Goal: Task Accomplishment & Management: Complete application form

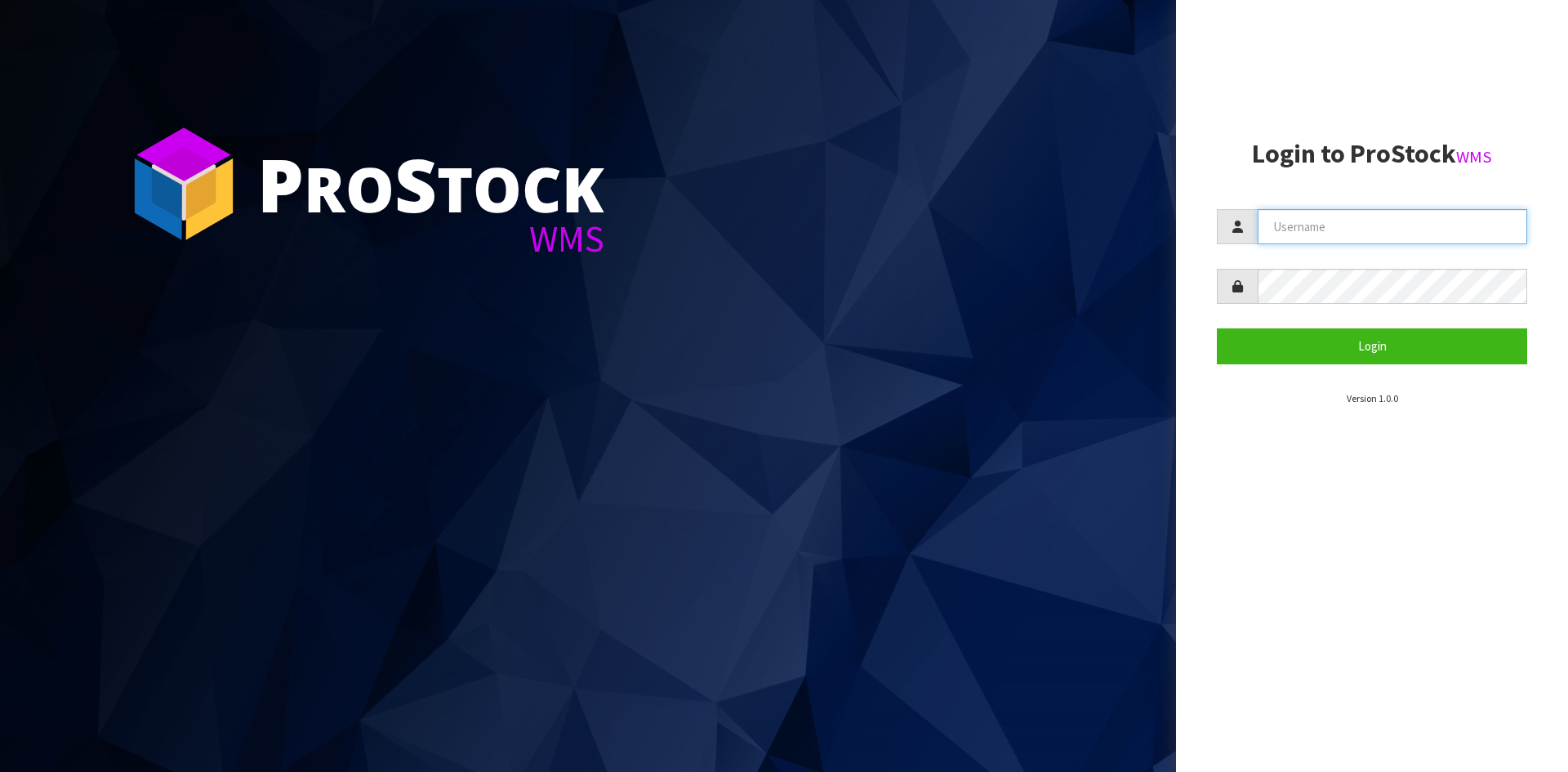
click at [1386, 230] on input "text" at bounding box center [1392, 226] width 270 height 35
type input "[PERSON_NAME][EMAIL_ADDRESS][DOMAIN_NAME]"
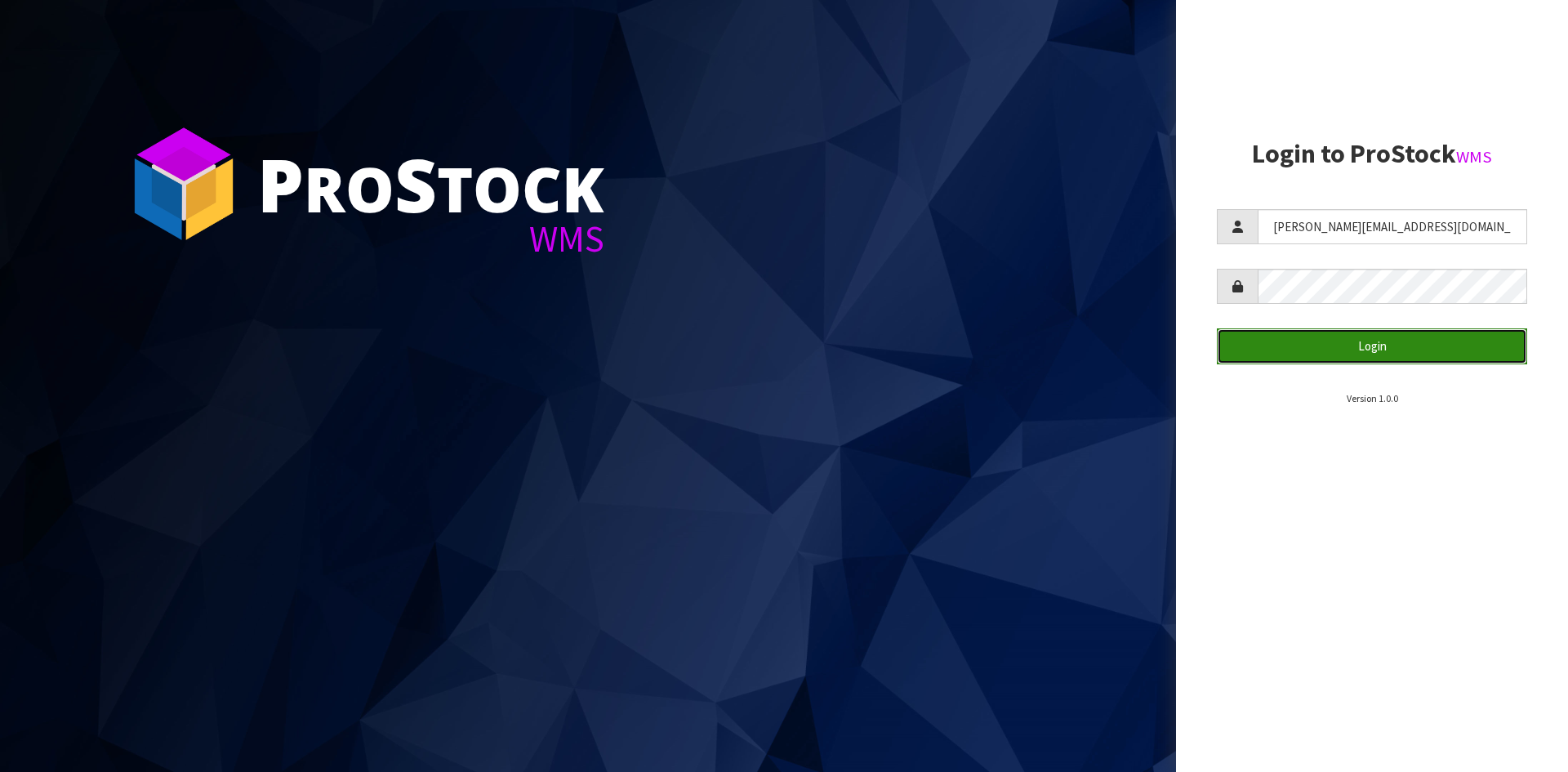
click at [1406, 352] on button "Login" at bounding box center [1372, 345] width 310 height 35
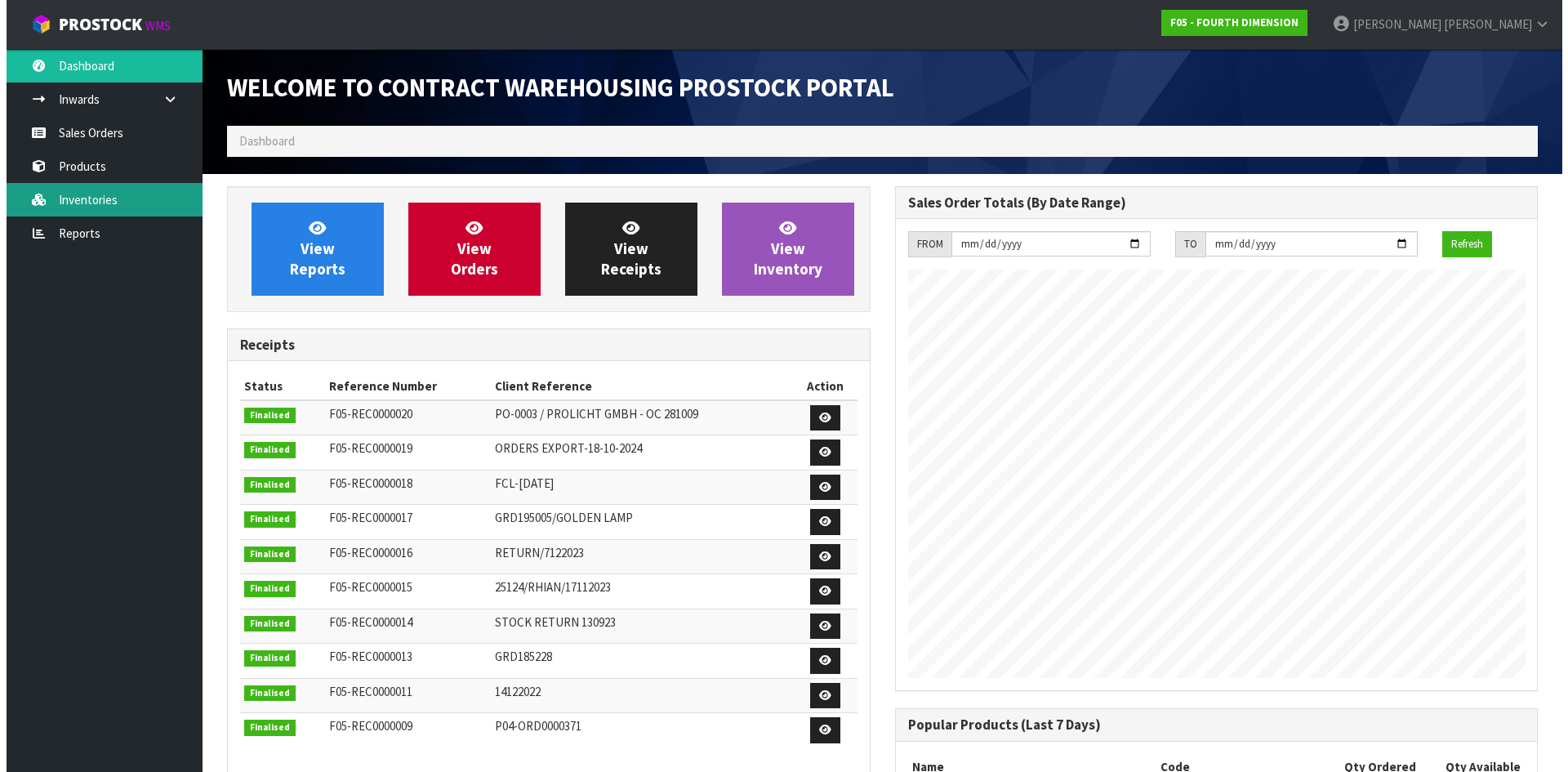
scroll to position [668, 667]
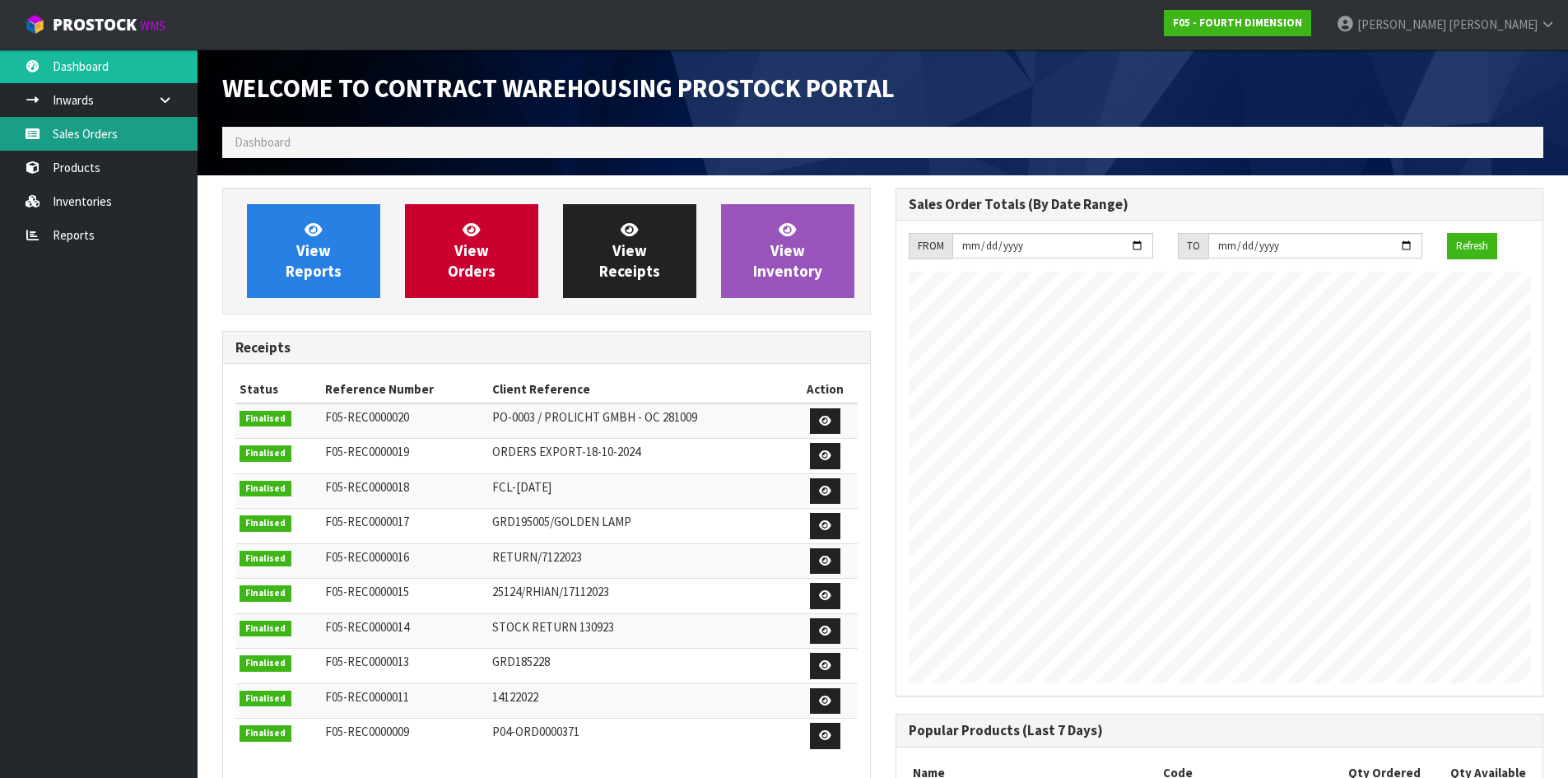
click at [77, 128] on link "Sales Orders" at bounding box center [99, 134] width 198 height 34
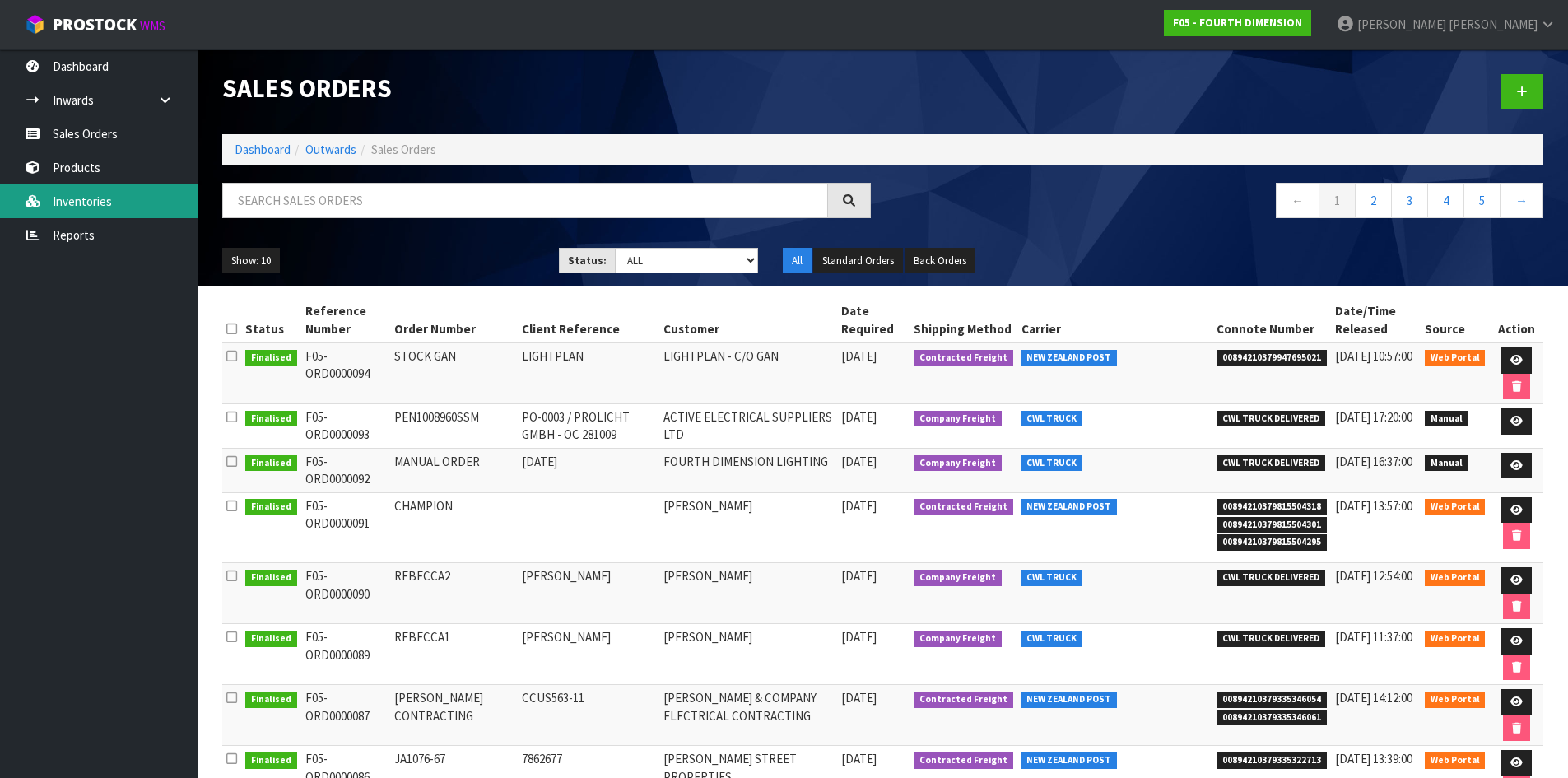
click at [90, 190] on link "Inventories" at bounding box center [99, 201] width 198 height 34
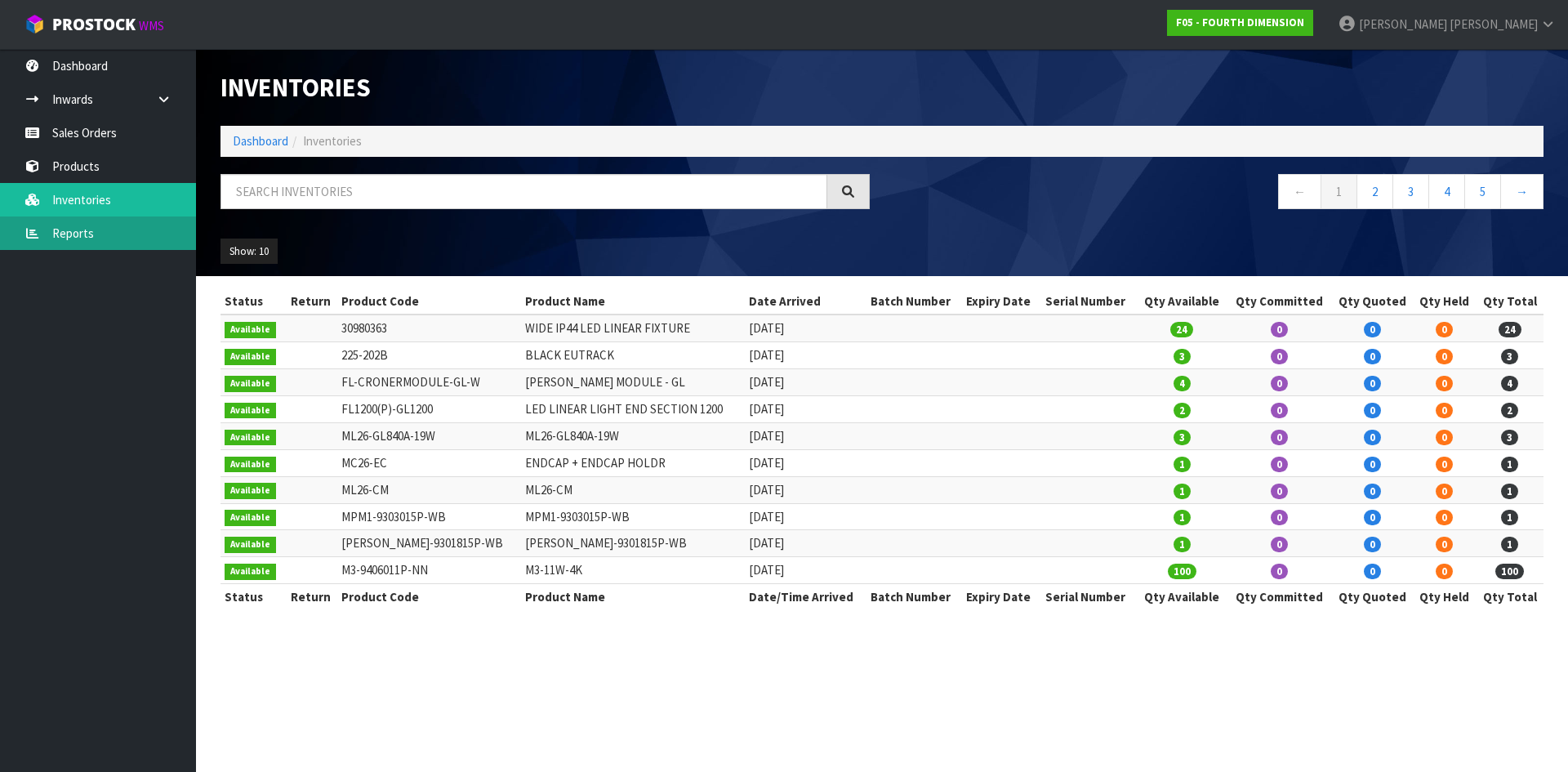
click at [84, 231] on link "Reports" at bounding box center [98, 233] width 196 height 34
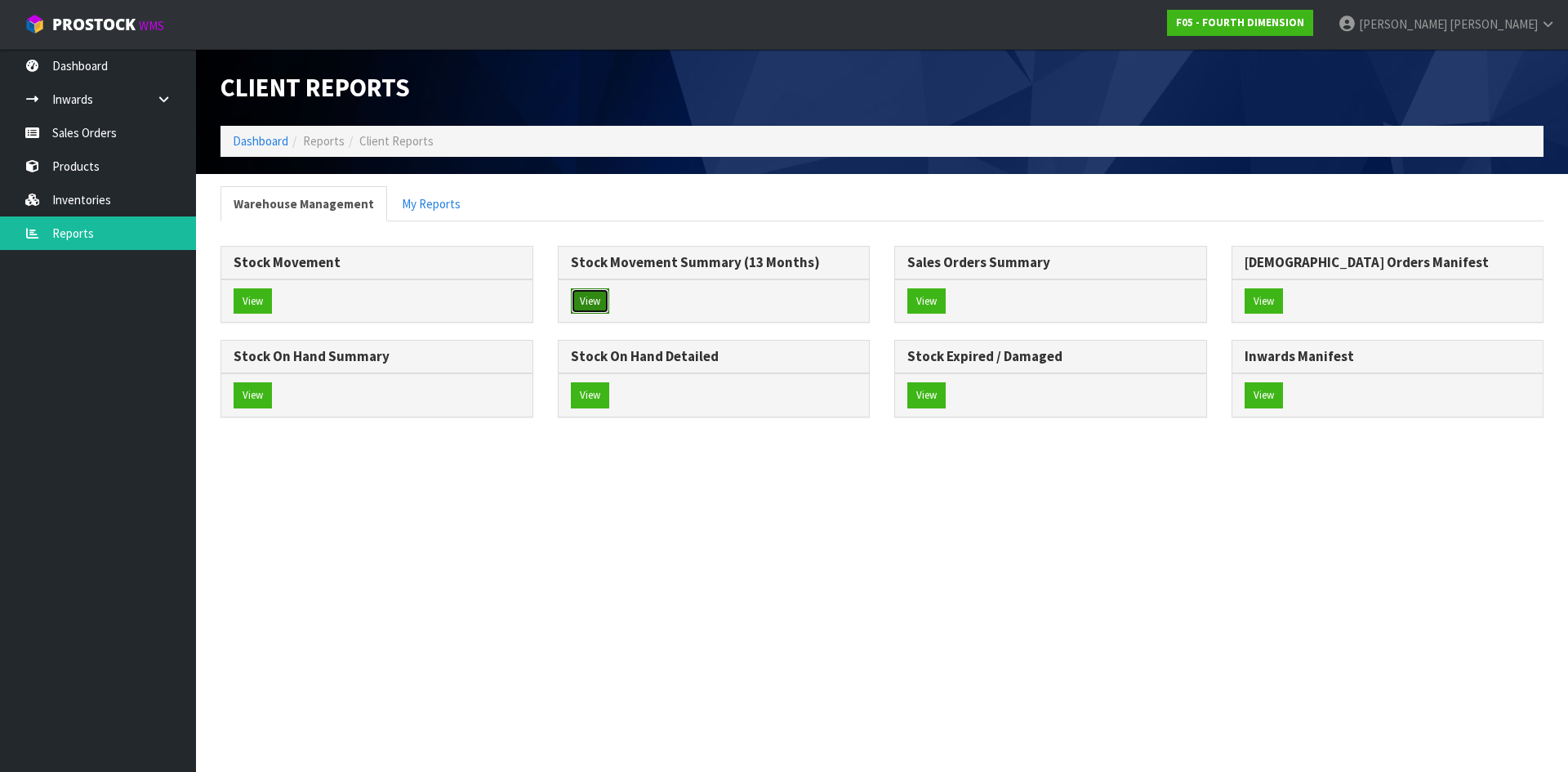
click at [598, 294] on button "View" at bounding box center [590, 302] width 39 height 26
click at [927, 293] on button "View" at bounding box center [926, 302] width 39 height 26
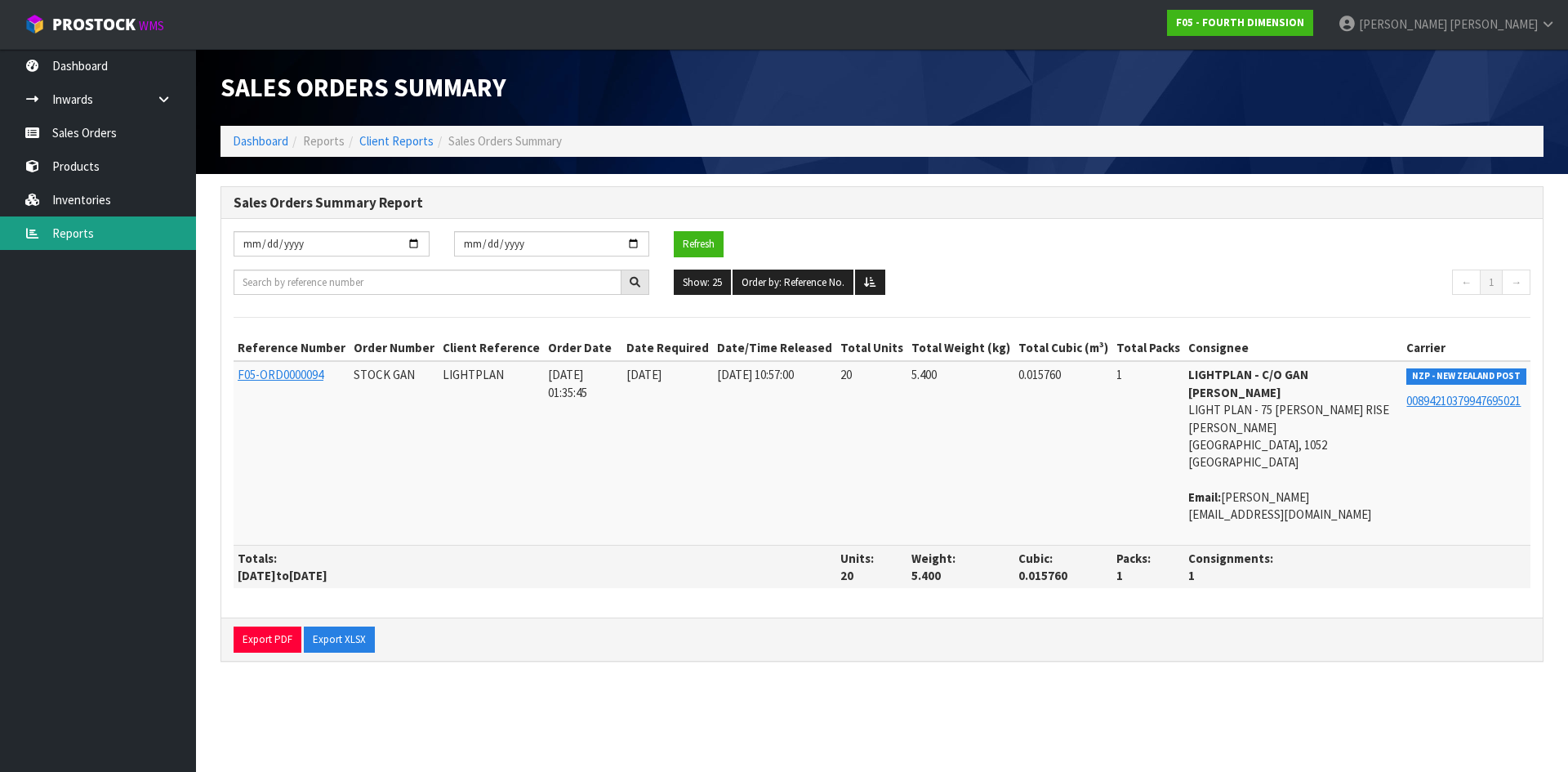
click at [75, 229] on link "Reports" at bounding box center [98, 233] width 196 height 34
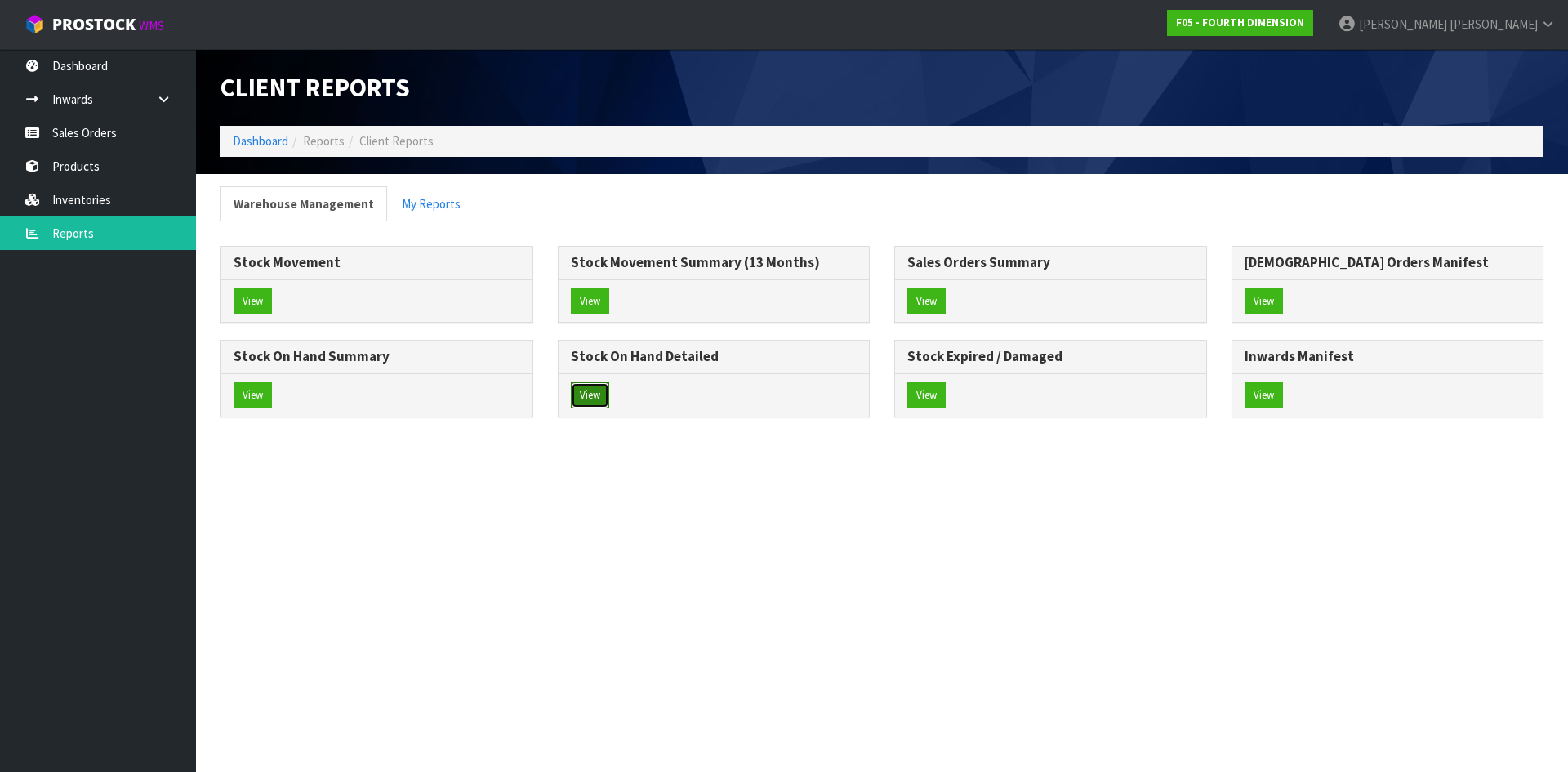
click at [594, 403] on button "View" at bounding box center [590, 395] width 39 height 26
click at [248, 393] on button "View" at bounding box center [252, 395] width 39 height 26
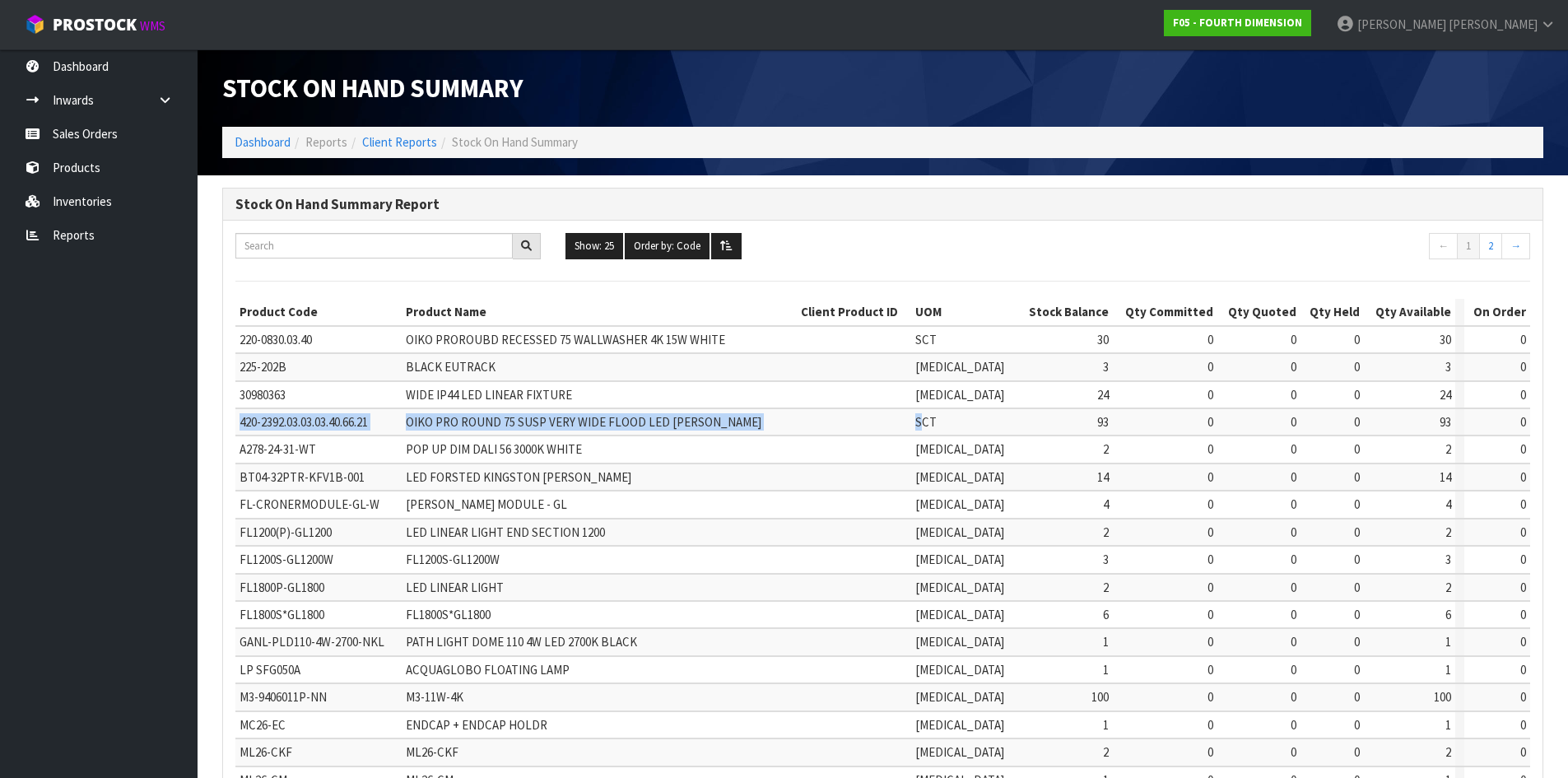
drag, startPoint x: 239, startPoint y: 420, endPoint x: 1023, endPoint y: 406, distance: 784.1
click at [995, 413] on tr "420-2392.03.03.03.40.66.21 OIKO PRO ROUND 75 SUSP VERY WIDE FLOOD LED [PERSON_N…" at bounding box center [881, 421] width 1294 height 27
click at [1112, 422] on td "0" at bounding box center [1164, 421] width 105 height 27
drag, startPoint x: 1090, startPoint y: 422, endPoint x: 1054, endPoint y: 420, distance: 36.1
click at [1054, 420] on tr "420-2392.03.03.03.40.66.21 OIKO PRO ROUND 75 SUSP VERY WIDE FLOOD LED [PERSON_N…" at bounding box center [881, 421] width 1294 height 27
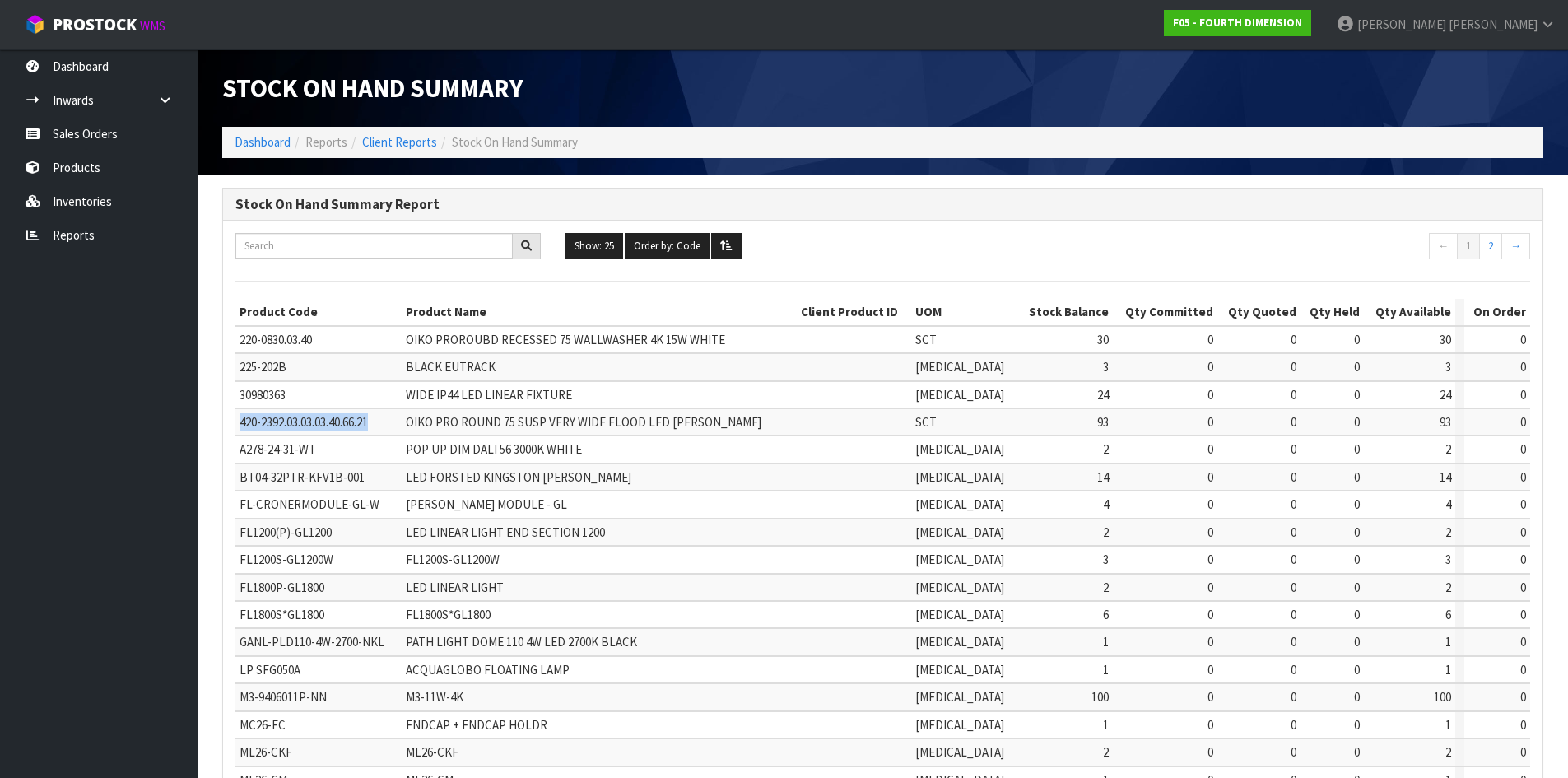
drag, startPoint x: 384, startPoint y: 421, endPoint x: 237, endPoint y: 429, distance: 147.2
click at [237, 429] on td "420-2392.03.03.03.40.66.21" at bounding box center [318, 421] width 166 height 27
copy span "420-2392.03.03.03.40.66.21"
click at [72, 130] on link "Sales Orders" at bounding box center [99, 134] width 198 height 34
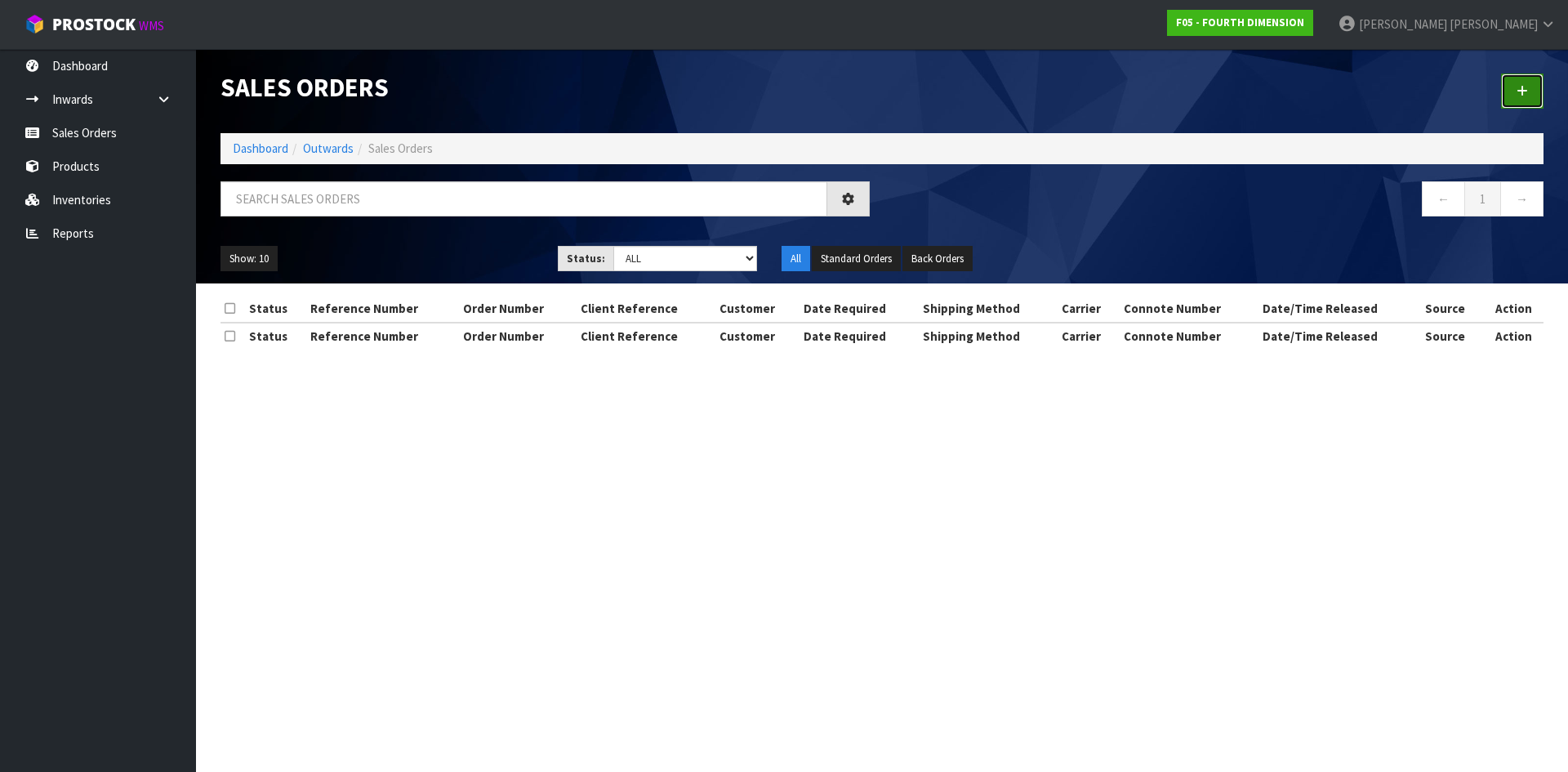
click at [1527, 88] on link at bounding box center [1521, 90] width 43 height 35
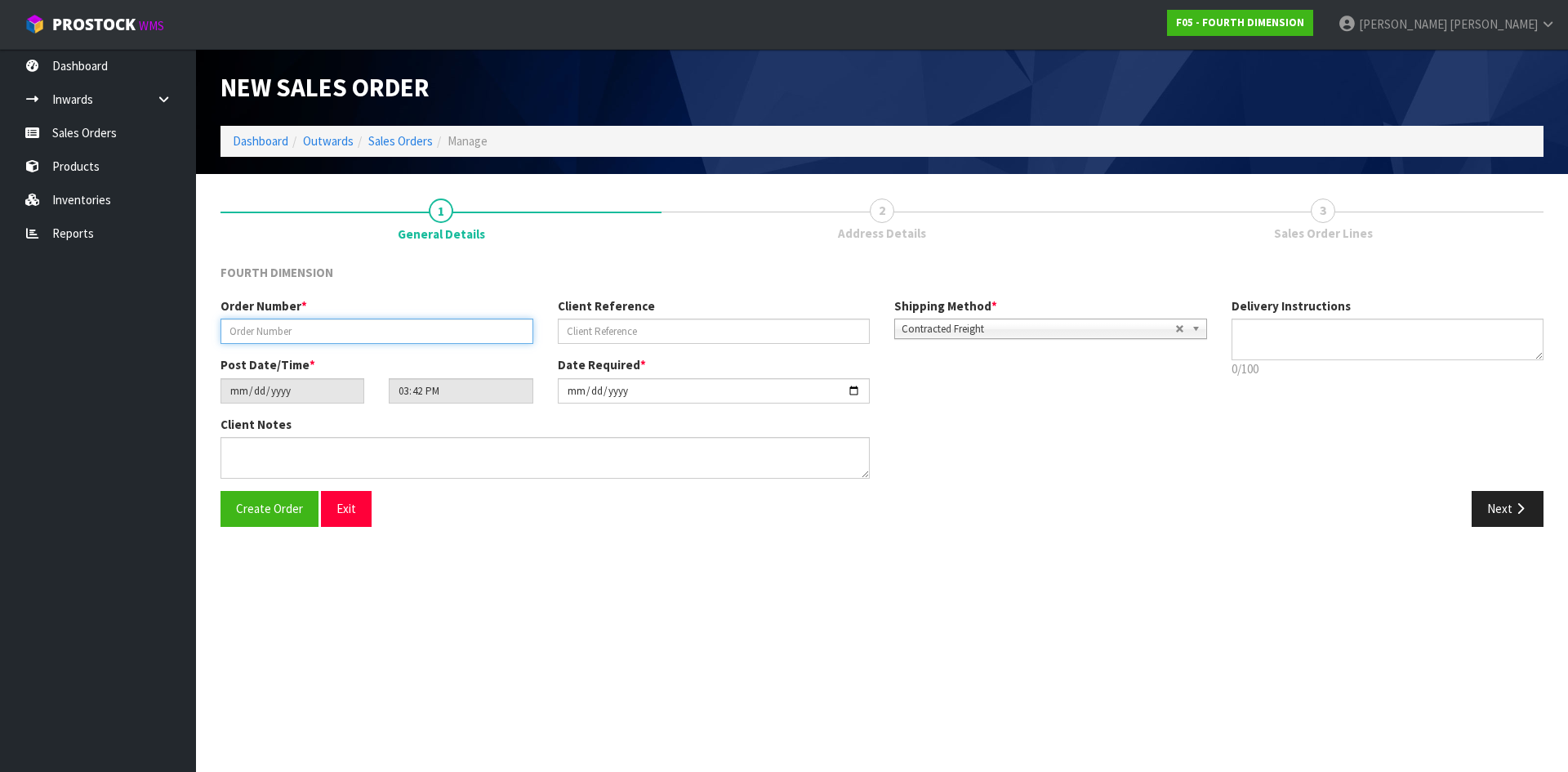
click at [302, 335] on input "text" at bounding box center [376, 331] width 312 height 26
type input "TEST"
type input "MJH"
click at [1513, 491] on button "Next" at bounding box center [1508, 508] width 71 height 35
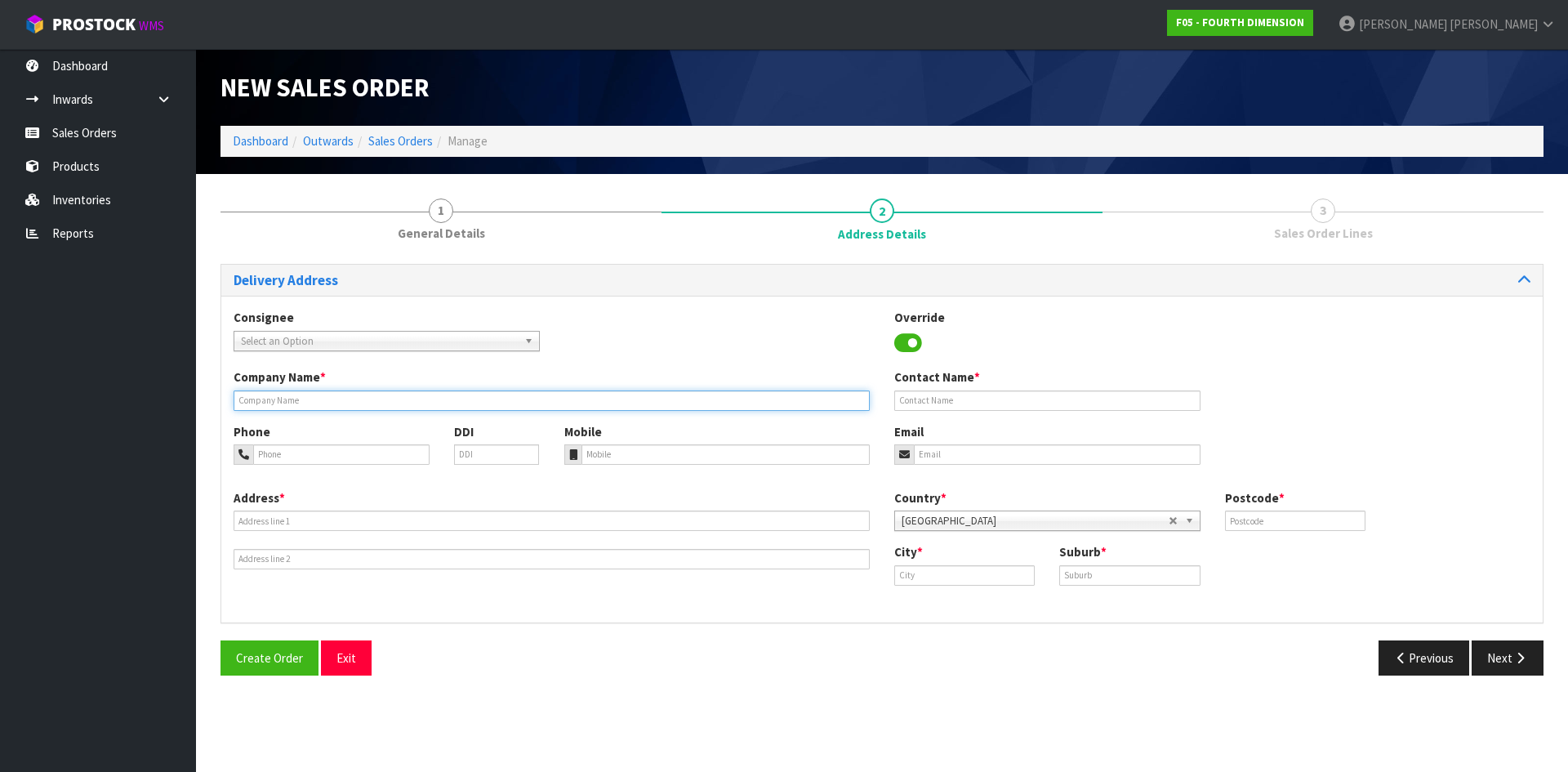
drag, startPoint x: 298, startPoint y: 397, endPoint x: 378, endPoint y: 396, distance: 80.0
click at [299, 397] on input "text" at bounding box center [550, 401] width 636 height 21
type input "N"
type input "[PERSON_NAME]"
type input "0"
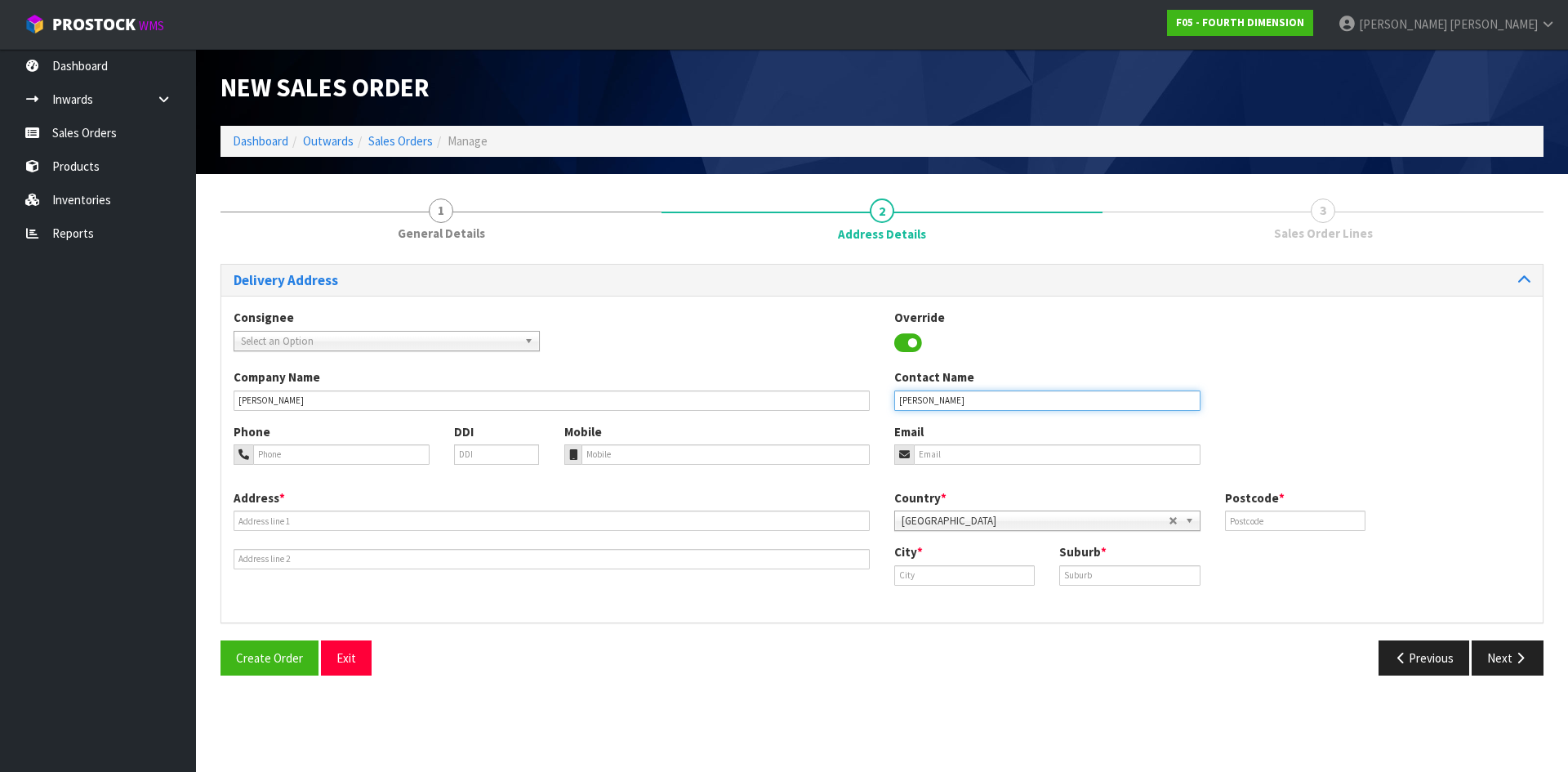
type input "[PERSON_NAME]"
type input "021809413"
type input "[EMAIL_ADDRESS][DOMAIN_NAME]"
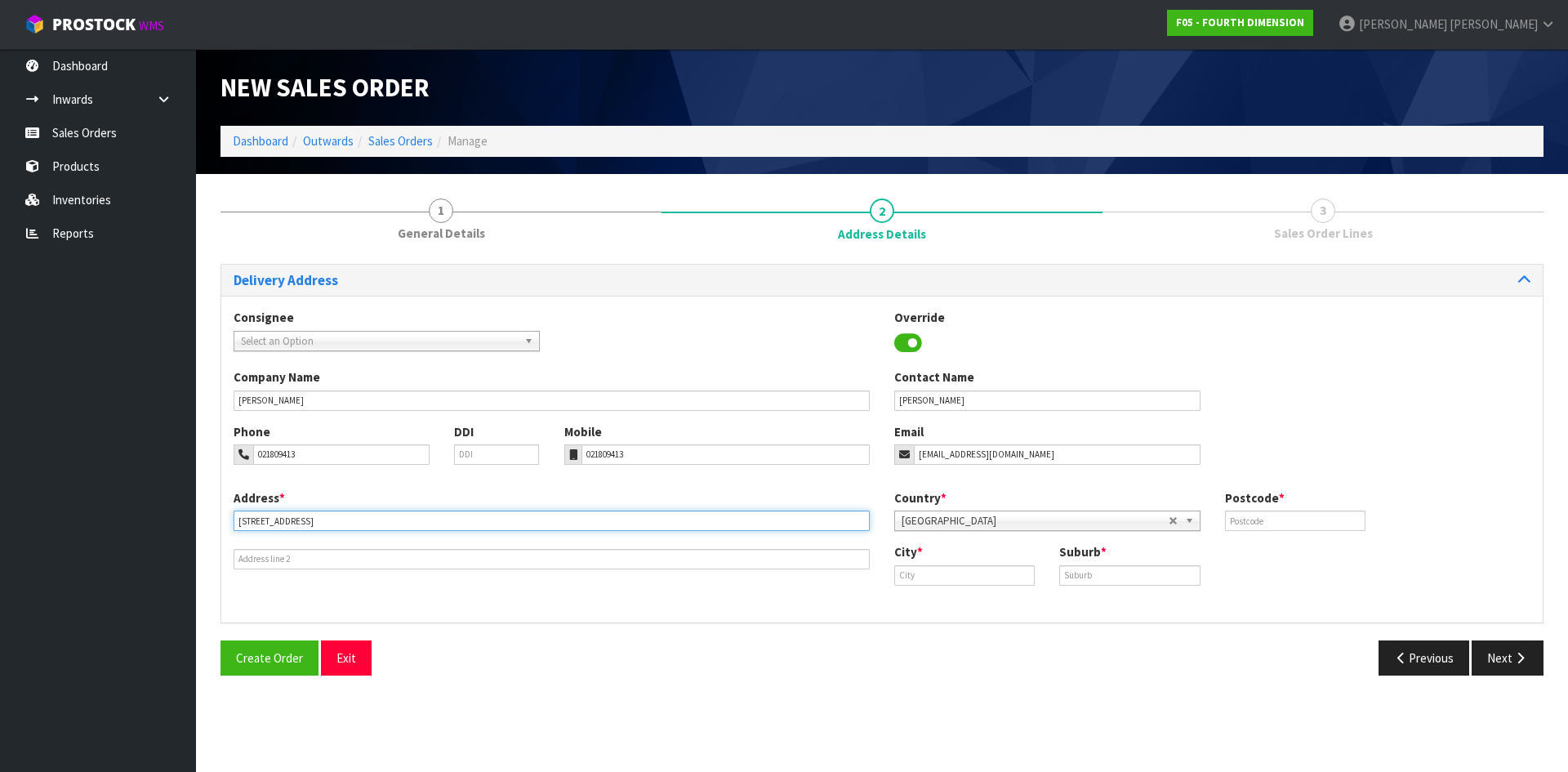
type input "[STREET_ADDRESS]"
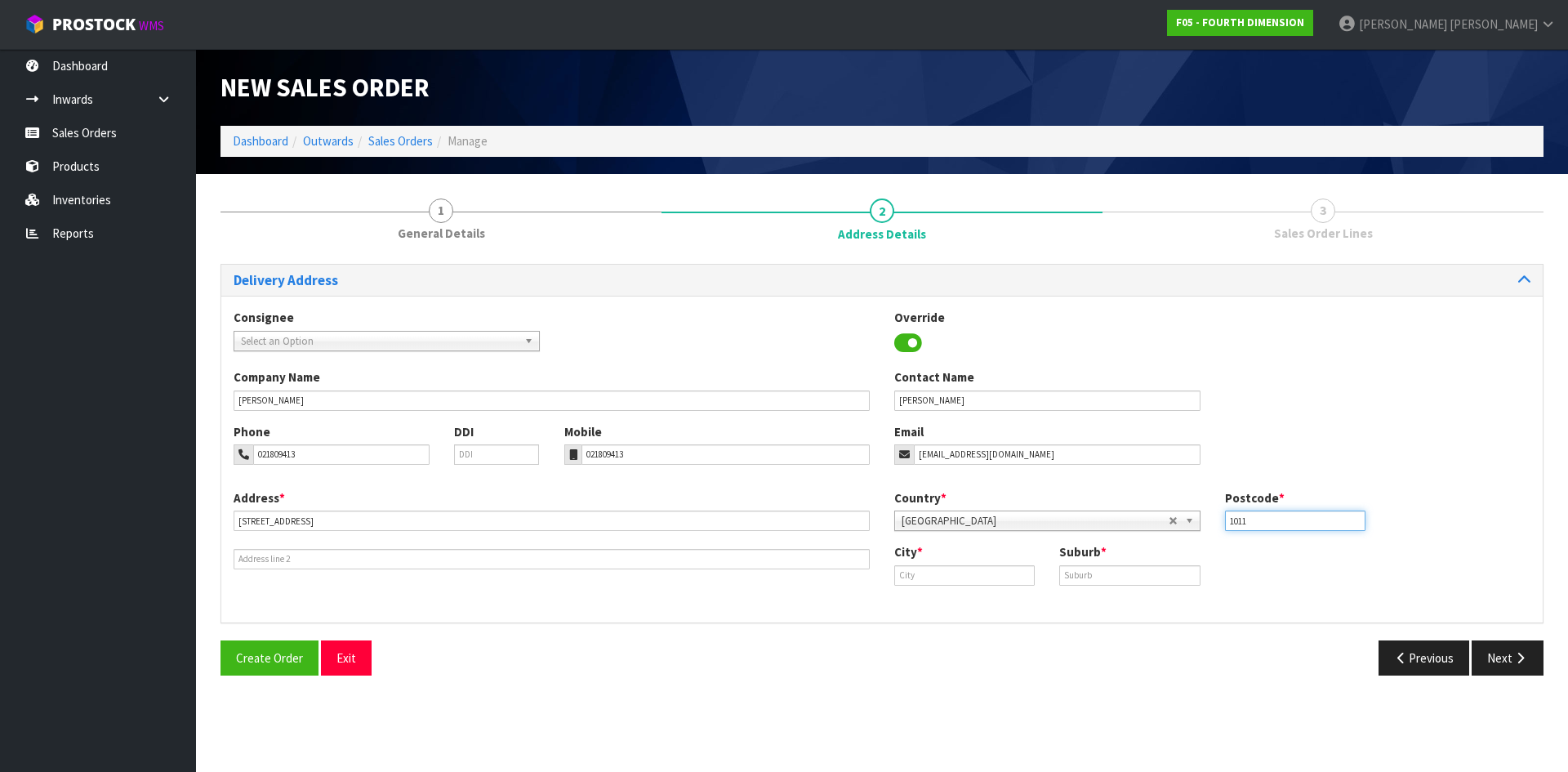
type input "1011"
type input "[GEOGRAPHIC_DATA]"
type input "PONSONBY"
click at [1523, 652] on icon "button" at bounding box center [1520, 658] width 16 height 12
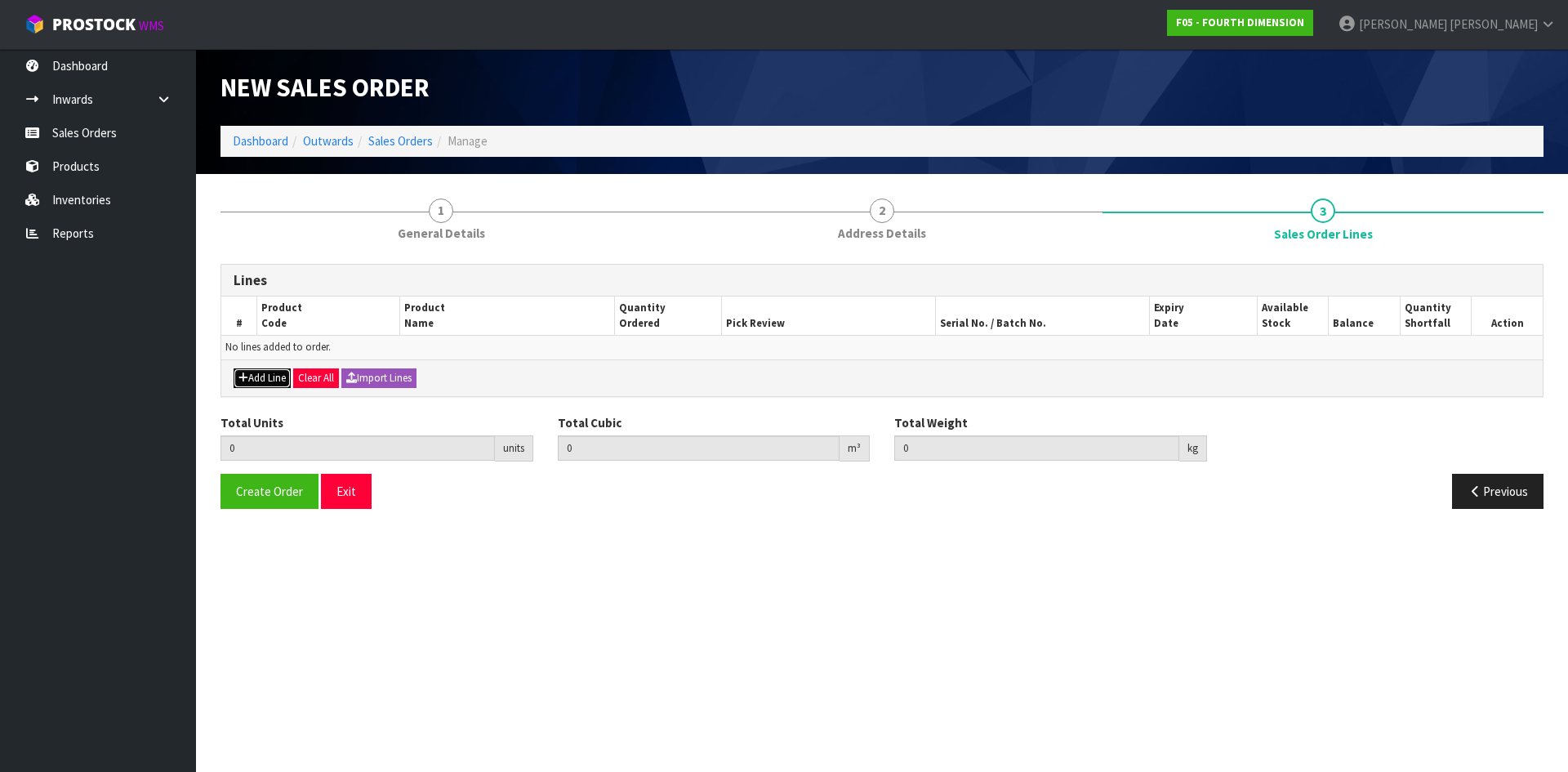
click at [271, 382] on button "Add Line" at bounding box center [262, 378] width 58 height 20
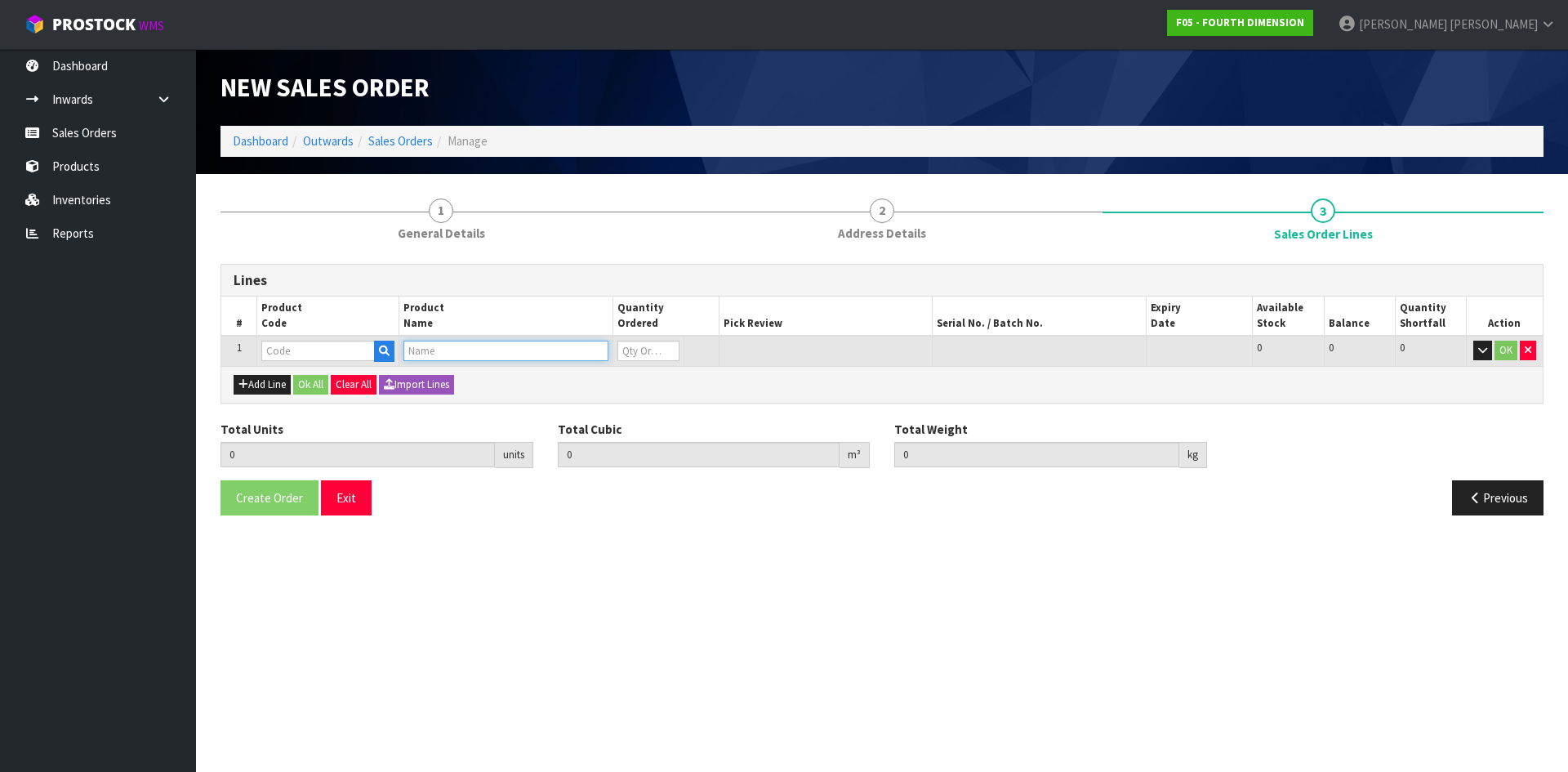
click at [430, 346] on input "text" at bounding box center [506, 350] width 204 height 21
click at [320, 349] on input "text" at bounding box center [317, 350] width 113 height 21
paste input "420-2392.03.03.03.40.66.21"
type input "420-2392.03.03.03.40.66.21"
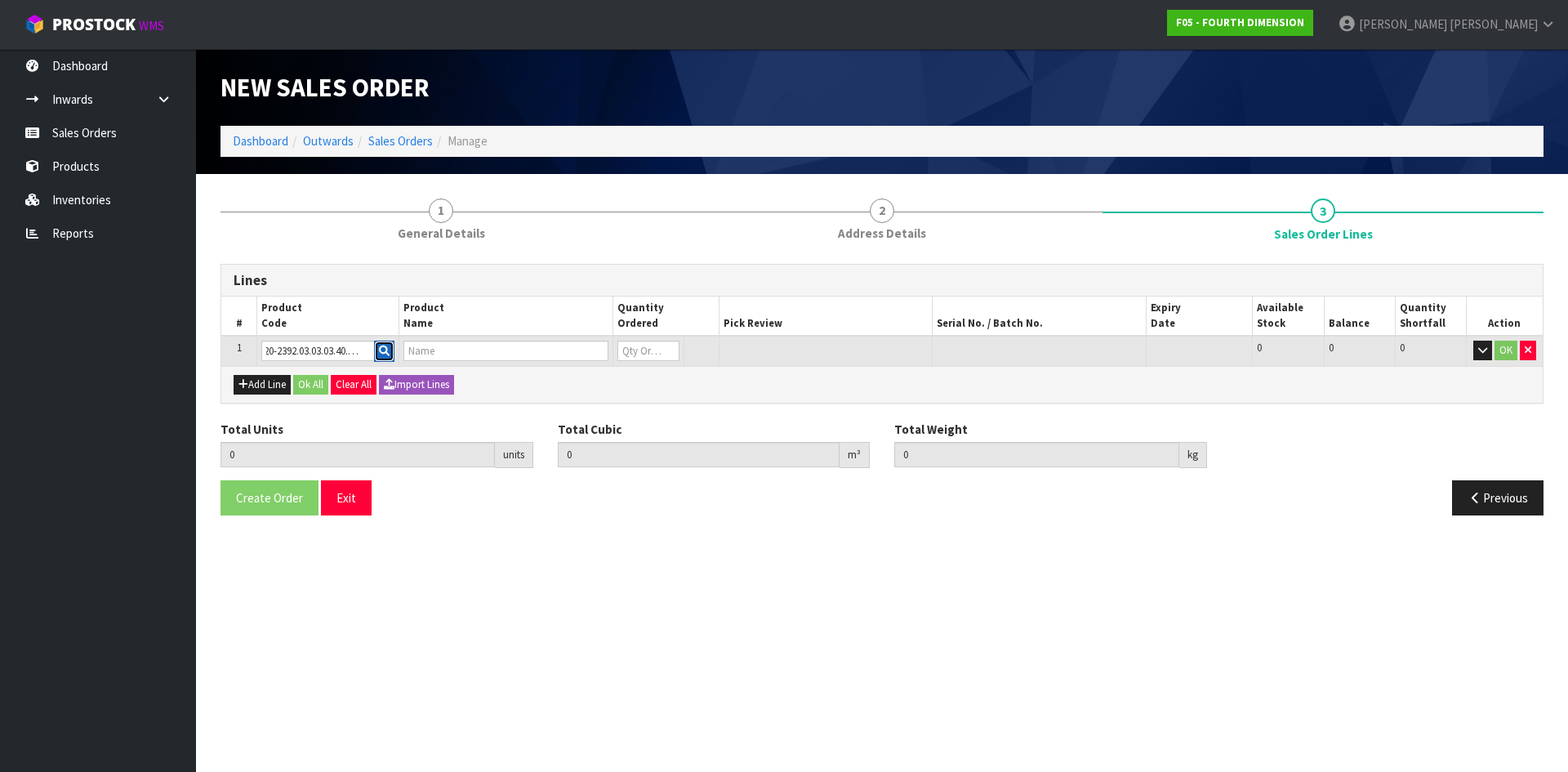
click at [392, 358] on button "button" at bounding box center [384, 350] width 21 height 21
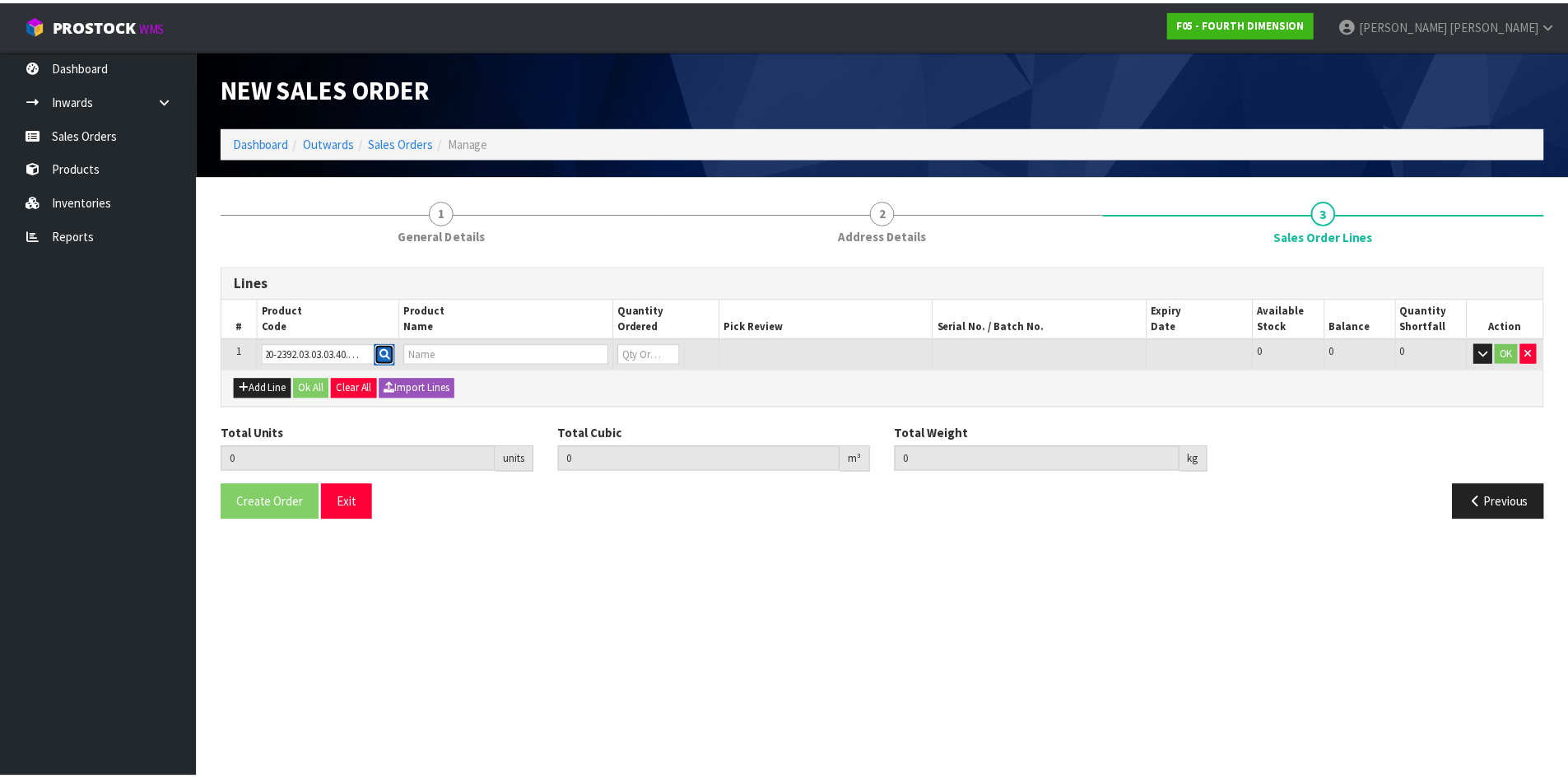
scroll to position [0, 0]
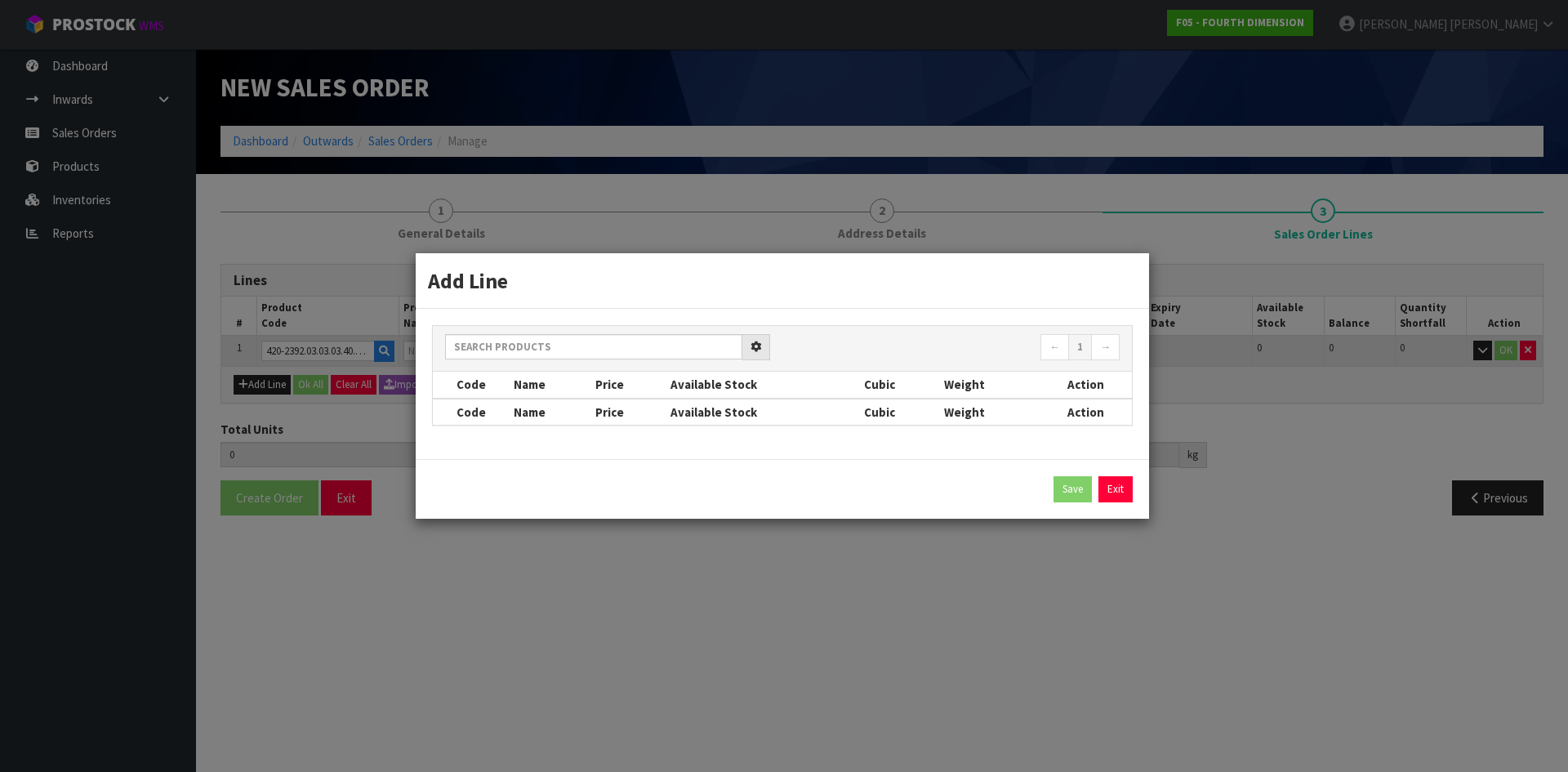
type input "0.000000"
type input "0.000"
type input "OIKO PRO ROUND 75 SUSP VERY WIDE FLOOD LED [PERSON_NAME]"
type input "0"
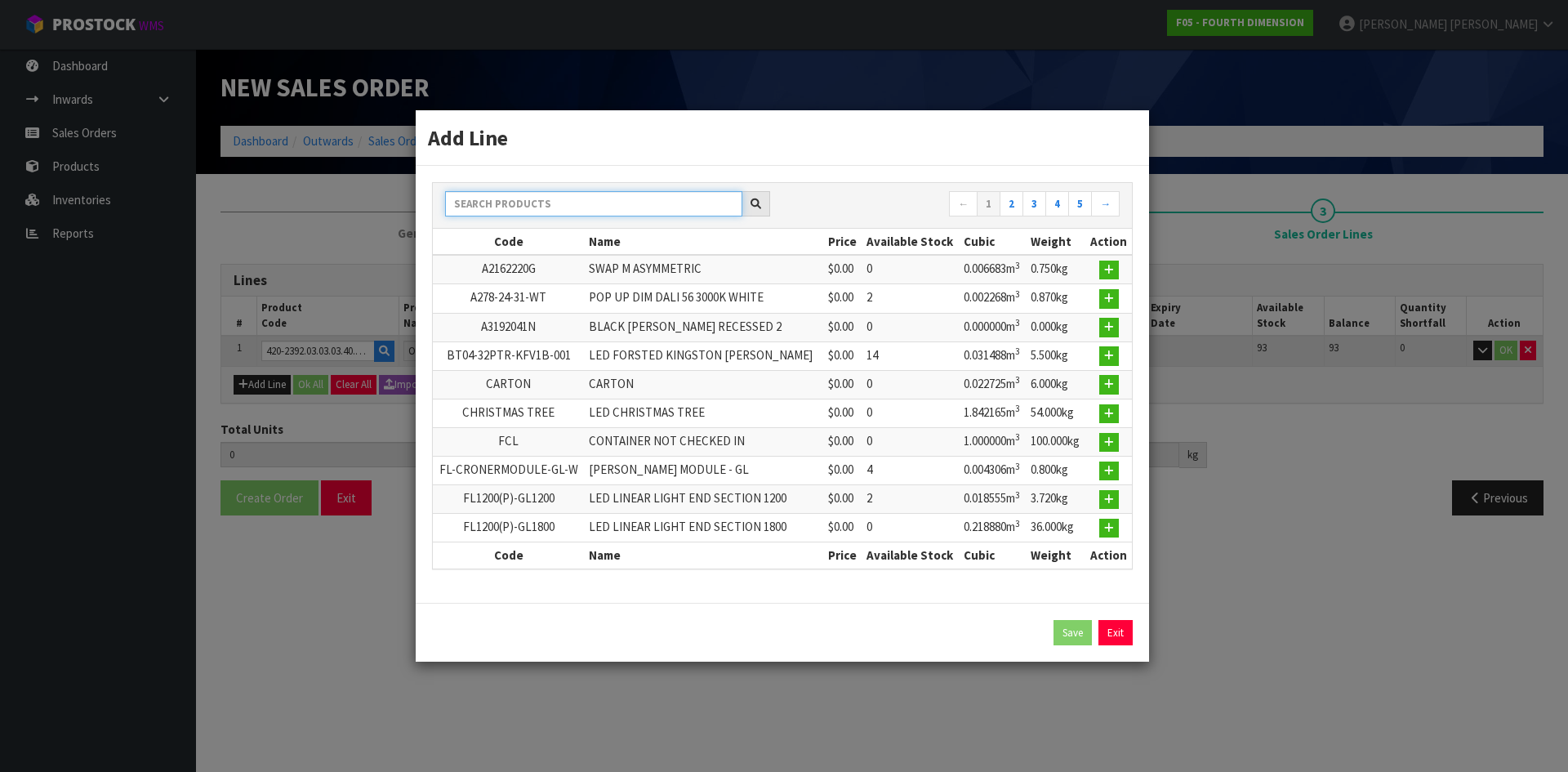
click at [507, 206] on input "text" at bounding box center [594, 204] width 298 height 26
paste input "420-2392.03.03.03.40.66.21"
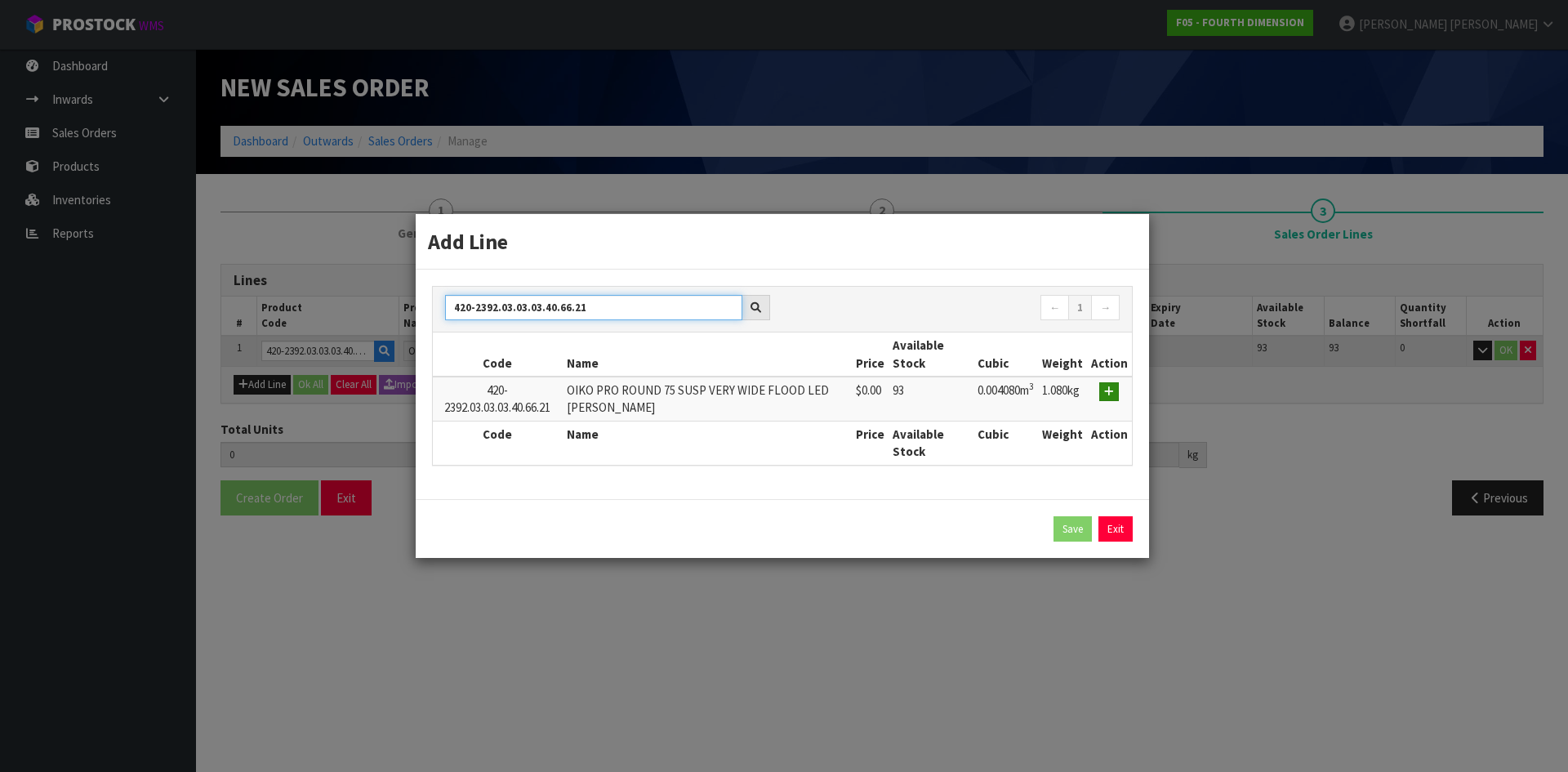
type input "420-2392.03.03.03.40.66.21"
click at [1107, 398] on button "button" at bounding box center [1109, 392] width 20 height 20
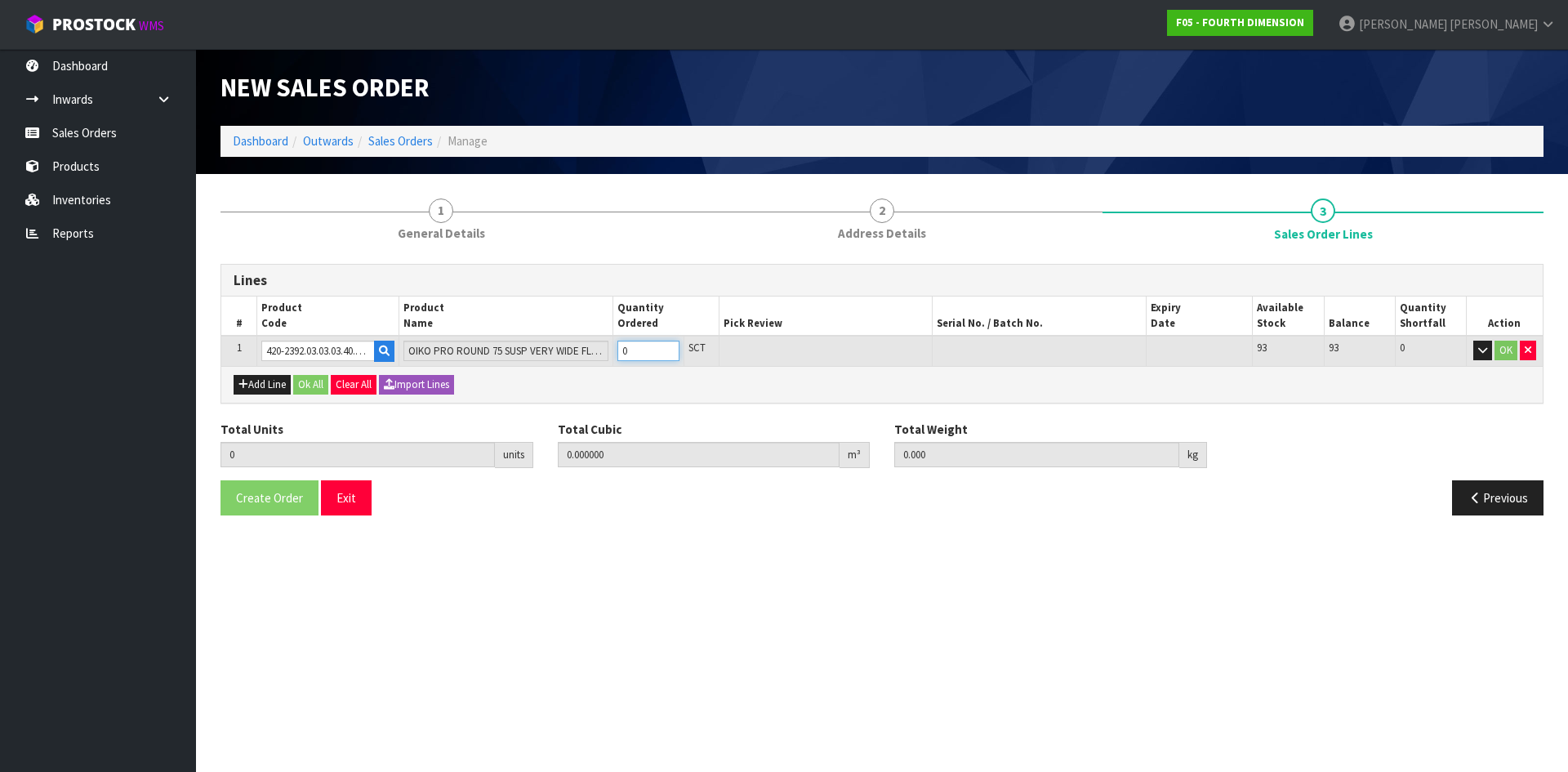
type input "1"
type input "0.00408"
type input "1.08"
drag, startPoint x: 669, startPoint y: 344, endPoint x: 685, endPoint y: 357, distance: 20.6
type input "1"
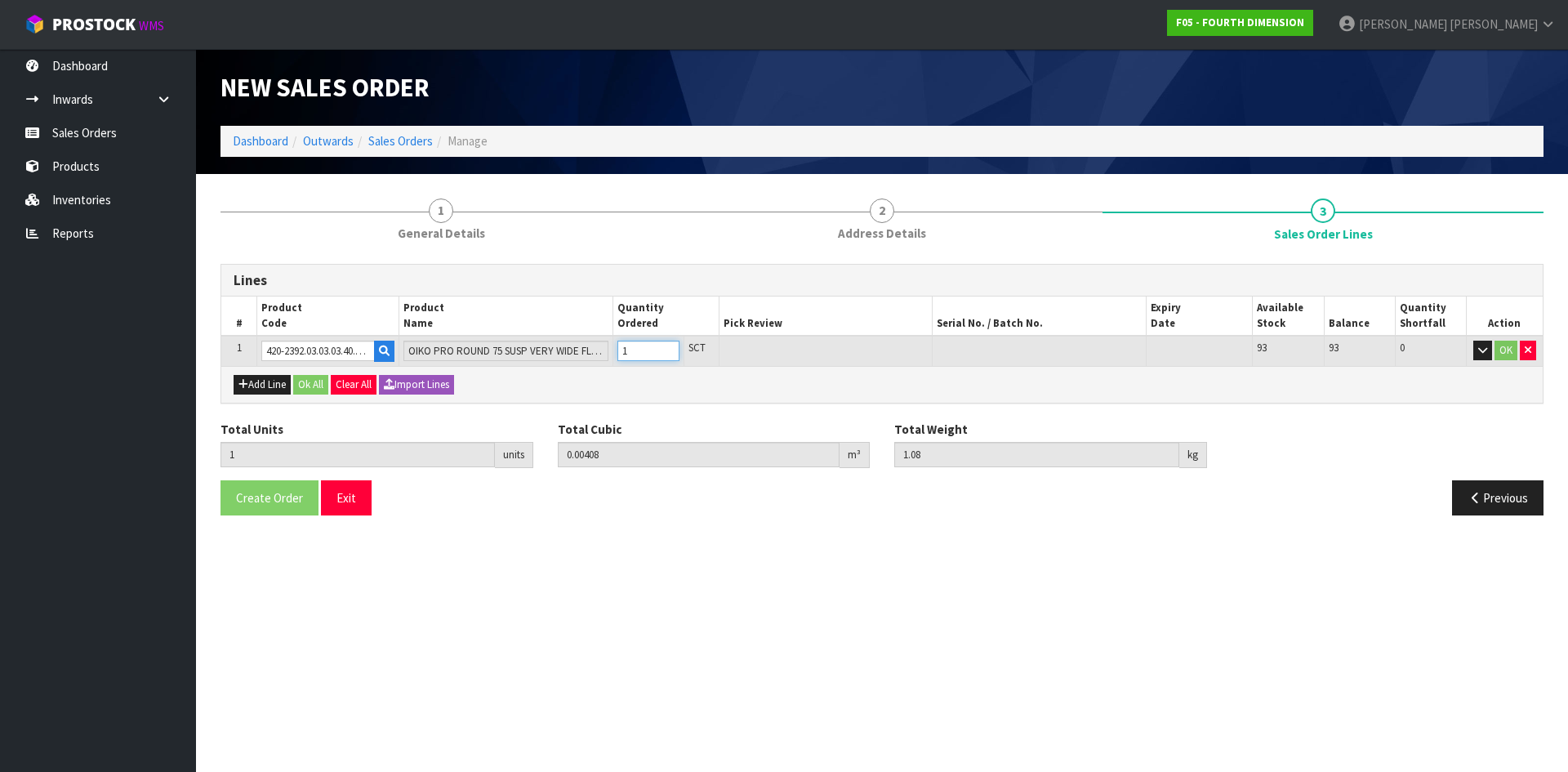
click at [670, 344] on input "1" at bounding box center [648, 350] width 62 height 21
click at [312, 387] on button "Ok All" at bounding box center [310, 385] width 35 height 20
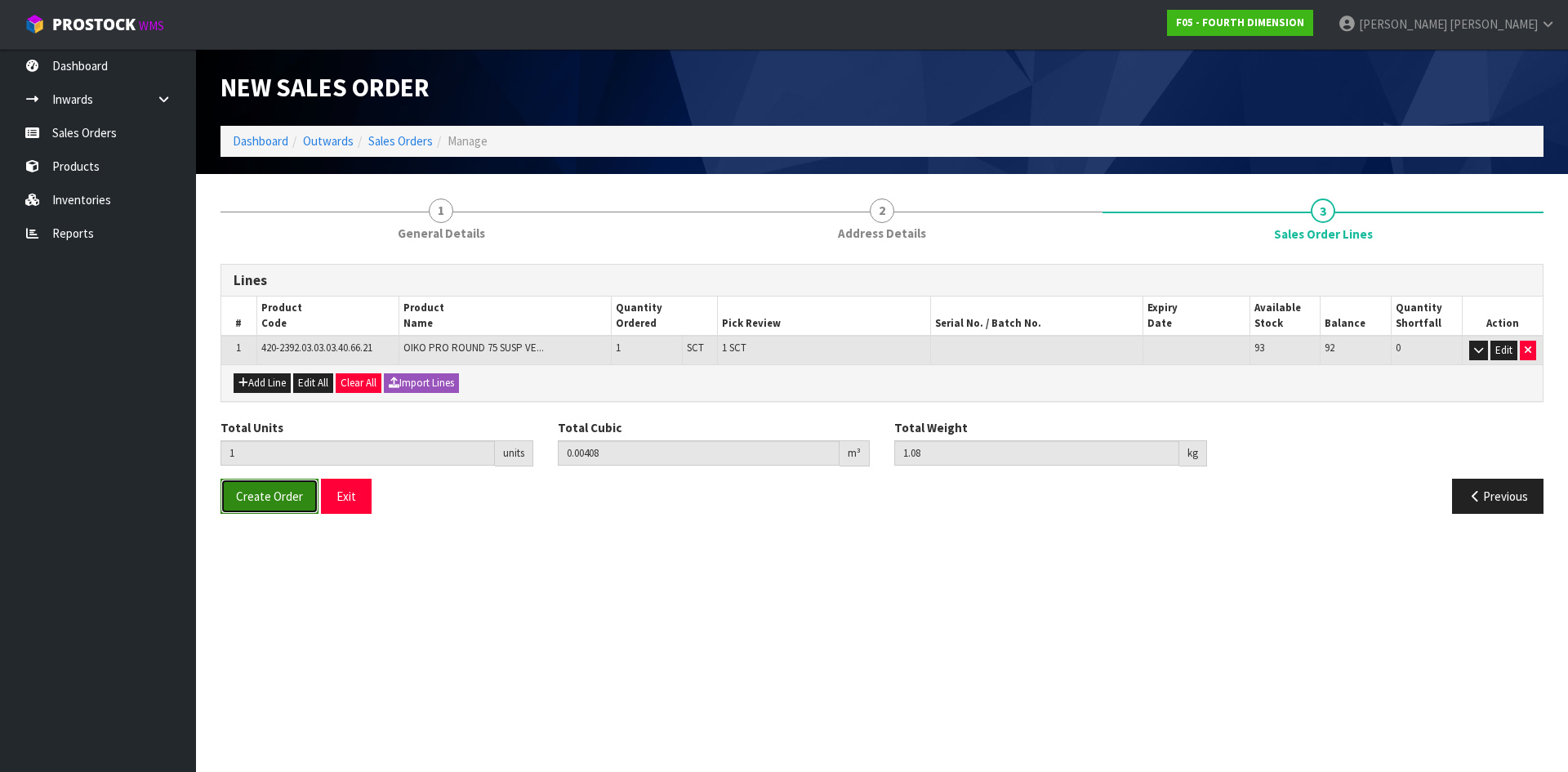
click at [275, 491] on span "Create Order" at bounding box center [270, 496] width 67 height 16
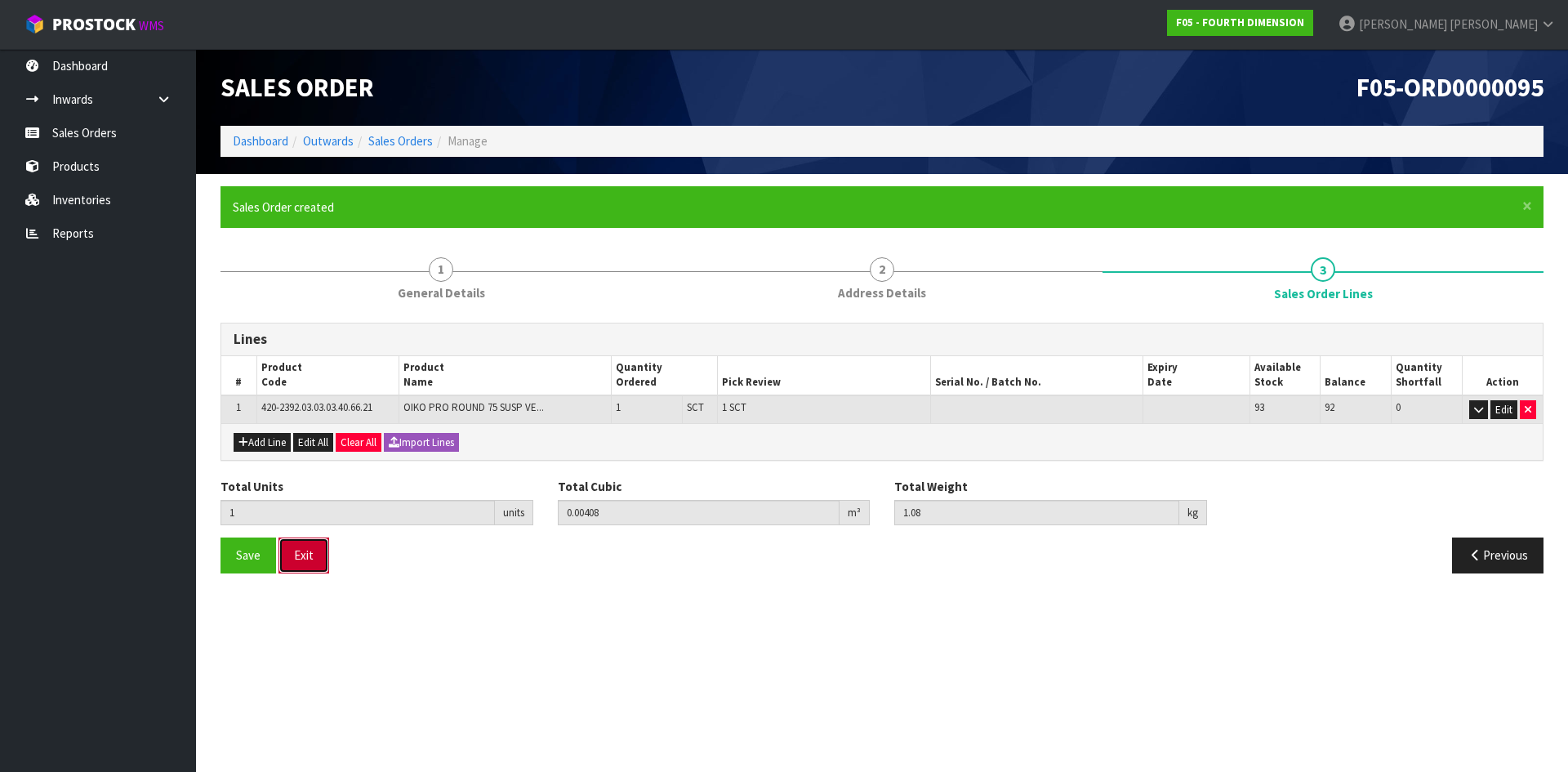
click at [315, 561] on button "Exit" at bounding box center [303, 555] width 51 height 35
